Goal: Navigation & Orientation: Find specific page/section

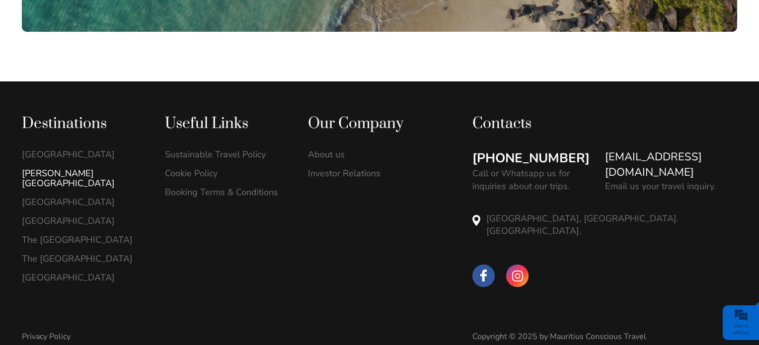
click at [58, 176] on link "[PERSON_NAME][GEOGRAPHIC_DATA]" at bounding box center [83, 178] width 122 height 20
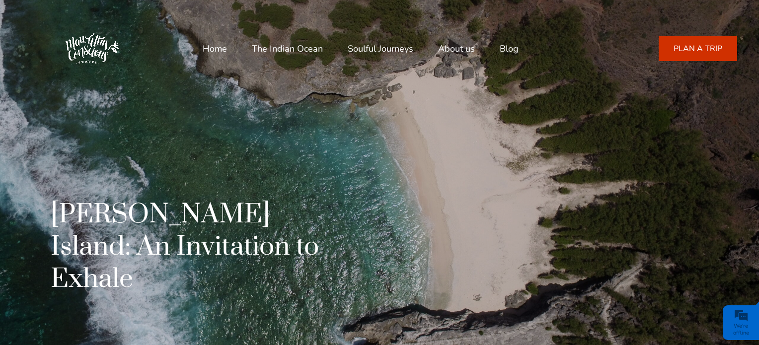
click at [285, 50] on link "The Indian Ocean" at bounding box center [287, 49] width 71 height 24
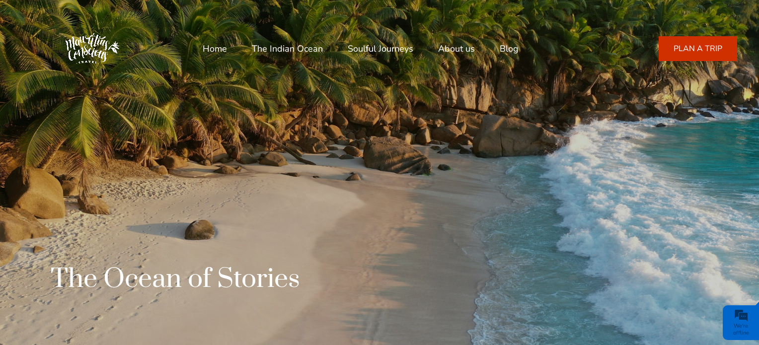
click at [359, 49] on link "Soulful Journeys" at bounding box center [381, 49] width 66 height 24
